Goal: Find specific page/section: Find specific page/section

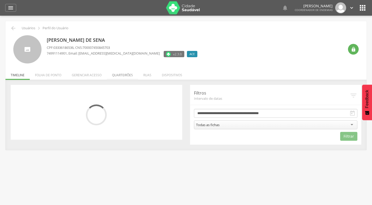
click at [116, 76] on li "Quarteirões" at bounding box center [122, 74] width 31 height 12
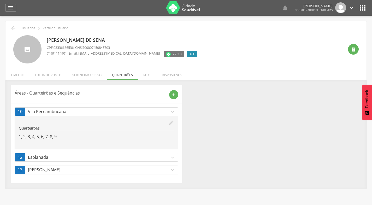
click at [171, 158] on icon "expand_more" at bounding box center [173, 158] width 6 height 6
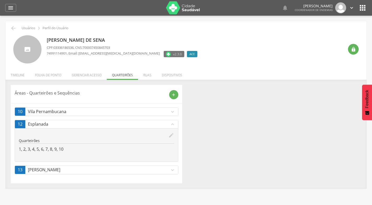
click at [205, 121] on div "Áreas - Quarteirões e Sequências add 10 Vila Pernambucana expand_more edit Quar…" at bounding box center [186, 134] width 359 height 99
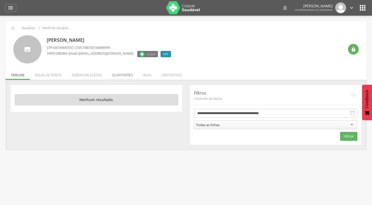
click at [118, 74] on li "Quarteirões" at bounding box center [122, 74] width 31 height 12
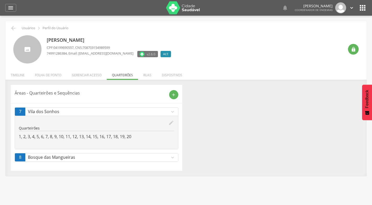
click at [174, 158] on icon "expand_more" at bounding box center [173, 158] width 6 height 6
